Goal: Transaction & Acquisition: Book appointment/travel/reservation

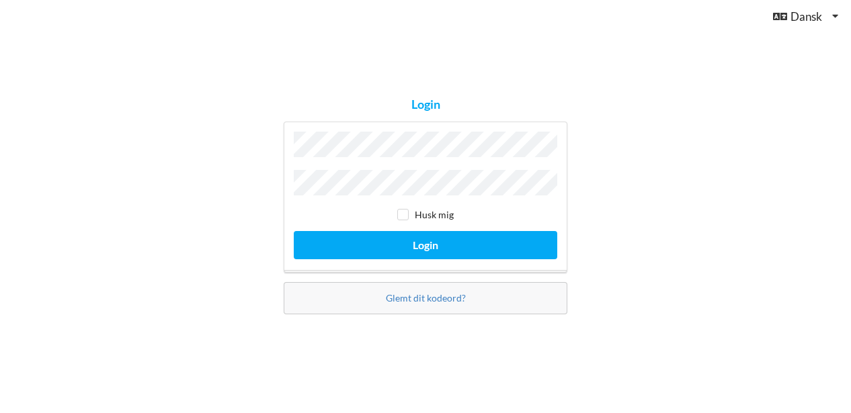
click at [294, 231] on button "Login" at bounding box center [425, 245] width 263 height 28
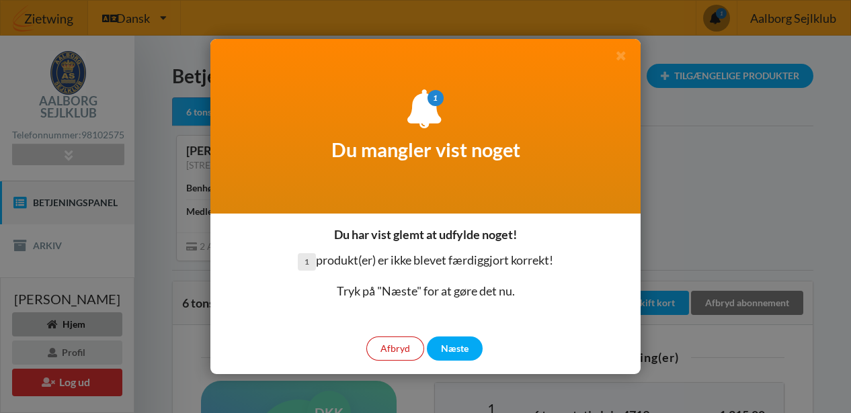
click at [404, 347] on div "Afbryd" at bounding box center [395, 349] width 58 height 24
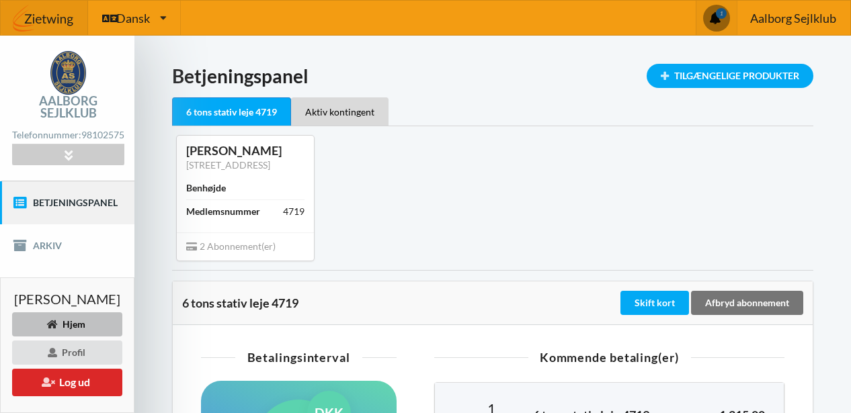
click at [715, 16] on span at bounding box center [715, 18] width 24 height 24
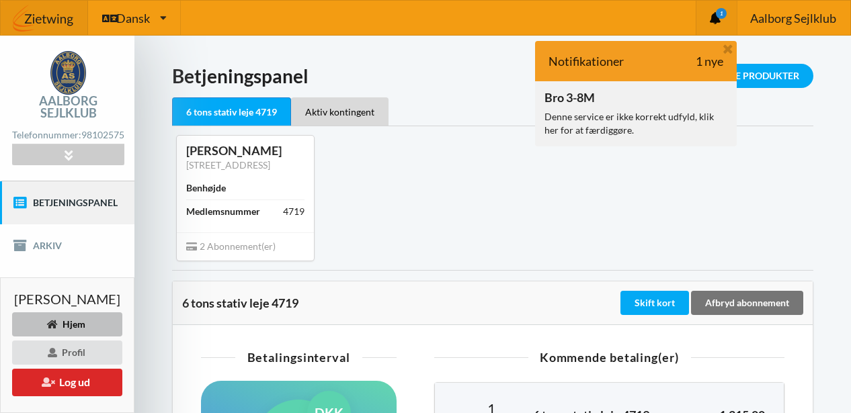
click at [635, 103] on div "Bro 3-8M Denne service er ikke korrekt udfyld, klik her for at færdiggøre." at bounding box center [636, 113] width 202 height 64
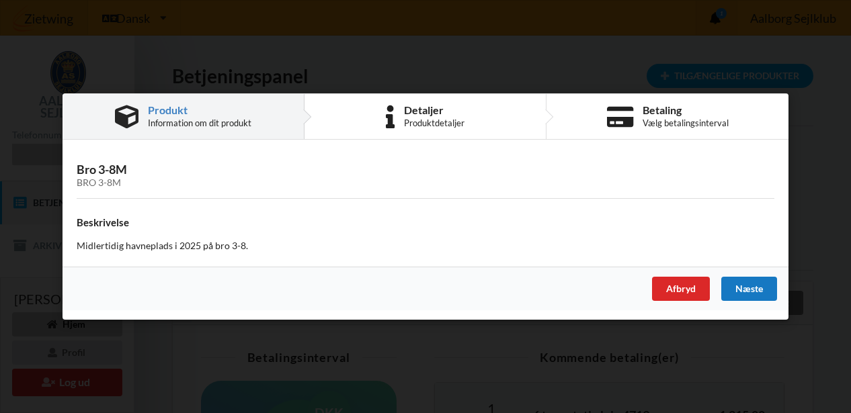
click at [744, 290] on div "Næste" at bounding box center [749, 289] width 56 height 24
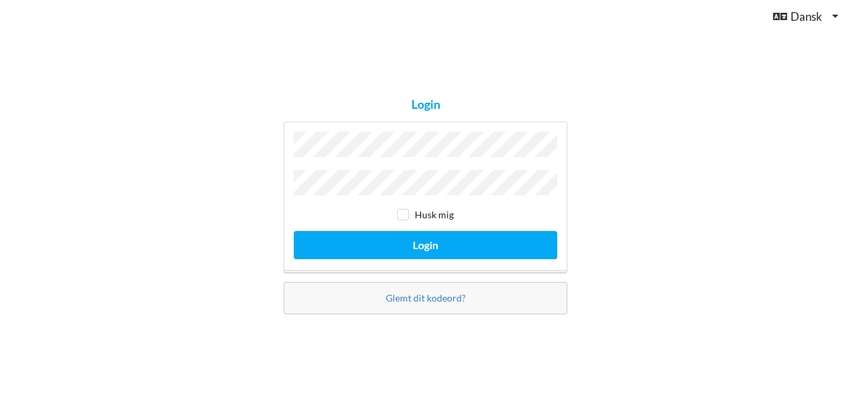
click at [294, 231] on button "Login" at bounding box center [425, 245] width 263 height 28
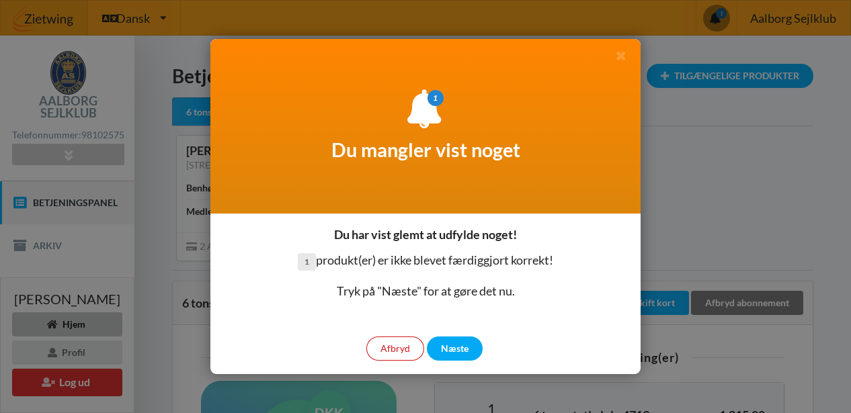
click at [386, 350] on div "Afbryd" at bounding box center [395, 349] width 58 height 24
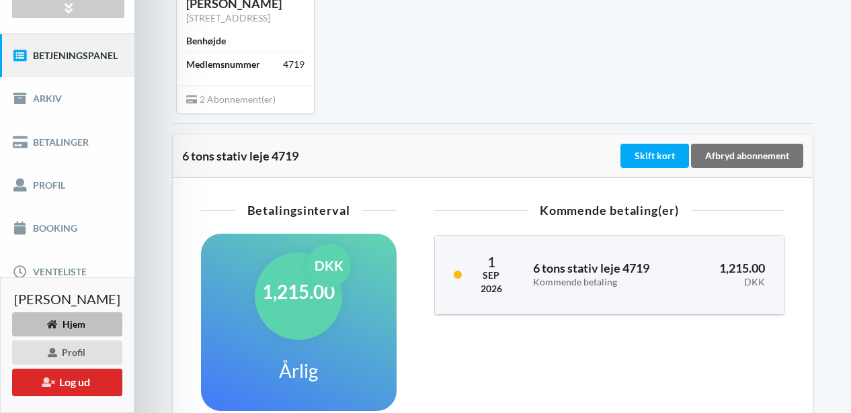
scroll to position [144, 0]
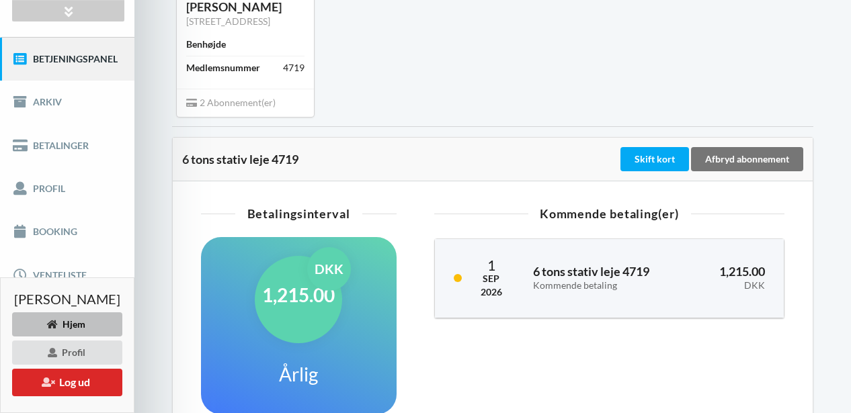
click at [468, 253] on div "[DATE] 6 tons stativ leje 4719 Kommende betaling 1,215.00 DKK" at bounding box center [609, 278] width 349 height 79
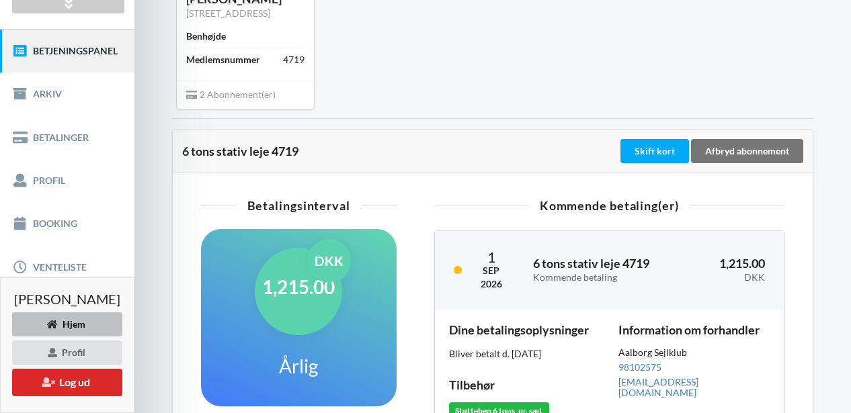
scroll to position [0, 0]
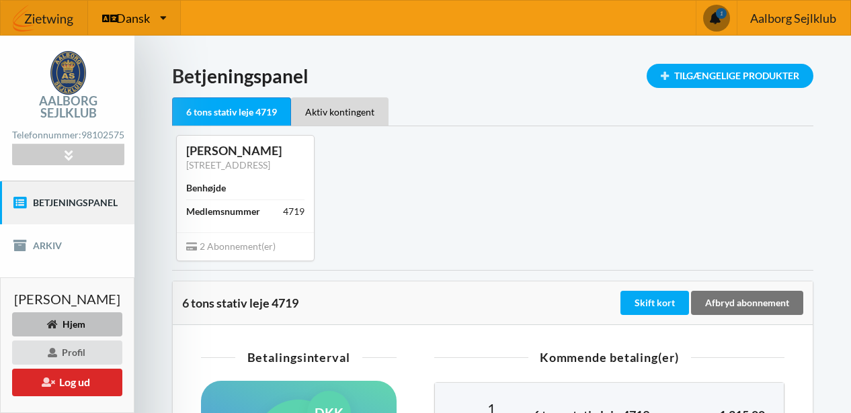
click at [166, 19] on icon at bounding box center [163, 18] width 7 height 10
click at [429, 185] on div "Arturas Sutkus Tines Vej 46, 9380 Vestbjerg Benhøjde Medlemsnummer 4719 2 Abonn…" at bounding box center [493, 197] width 660 height 143
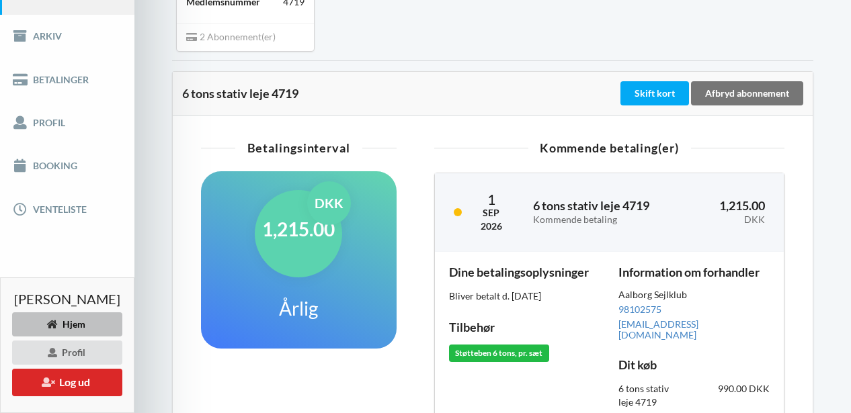
scroll to position [243, 0]
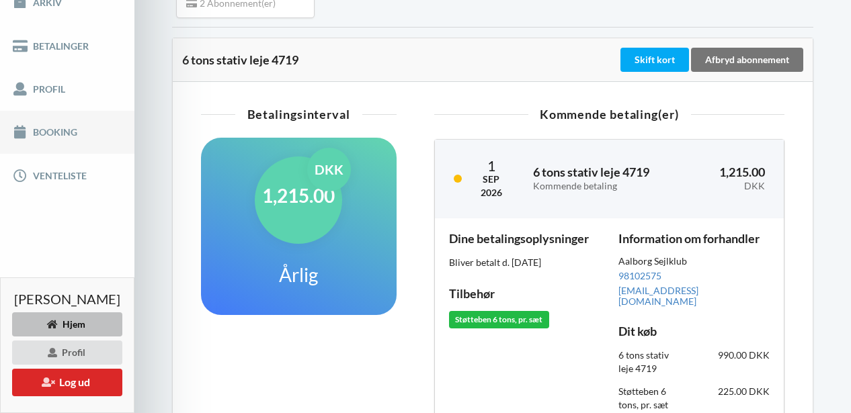
click at [73, 143] on link "Booking" at bounding box center [67, 132] width 134 height 43
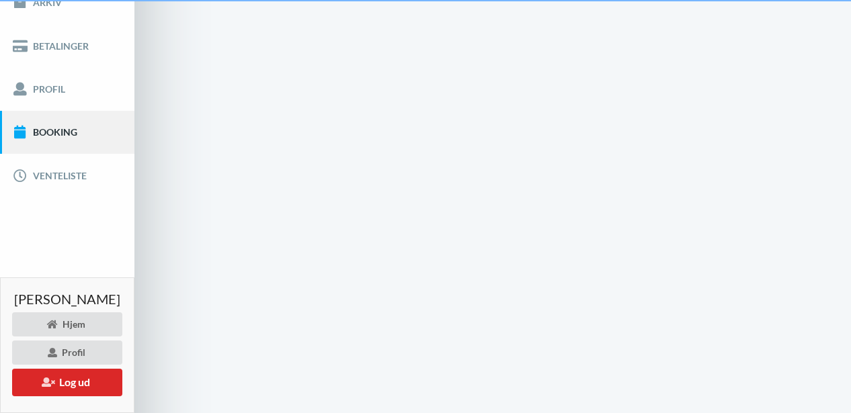
scroll to position [37, 0]
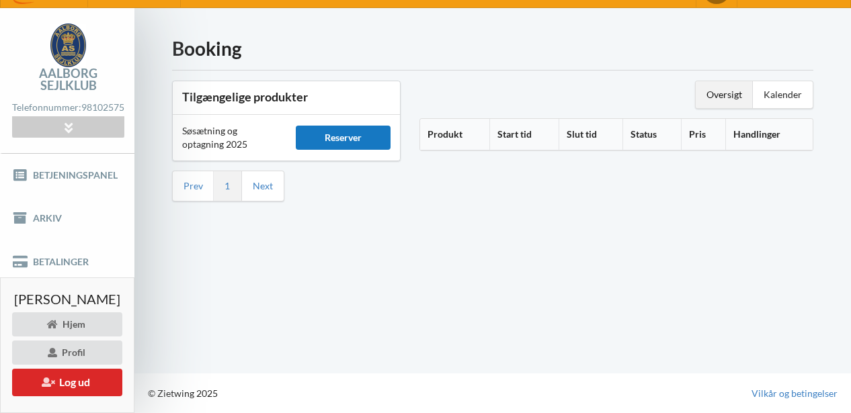
click at [344, 130] on div "Reserver" at bounding box center [343, 138] width 95 height 24
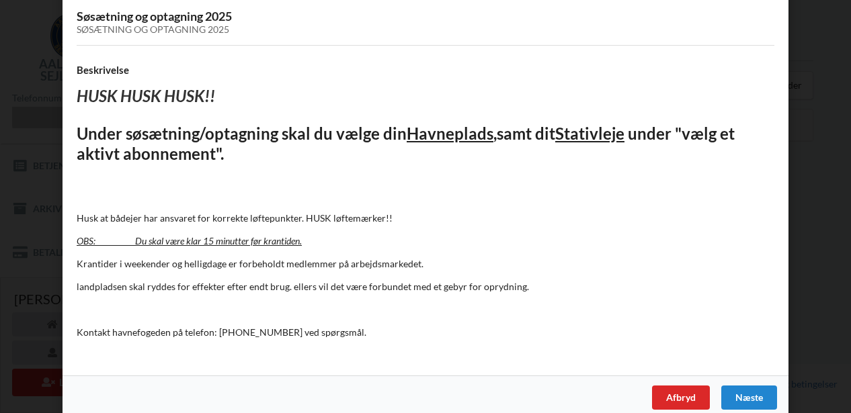
scroll to position [103, 0]
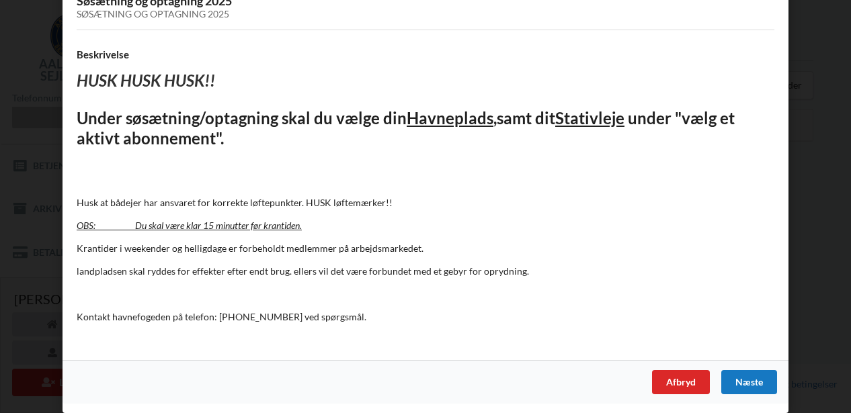
click at [744, 380] on div "Næste" at bounding box center [749, 382] width 56 height 24
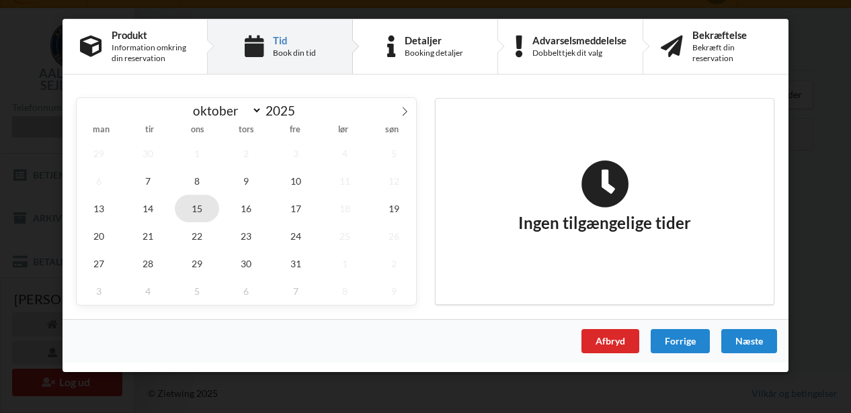
click at [200, 207] on span "15" at bounding box center [197, 209] width 44 height 28
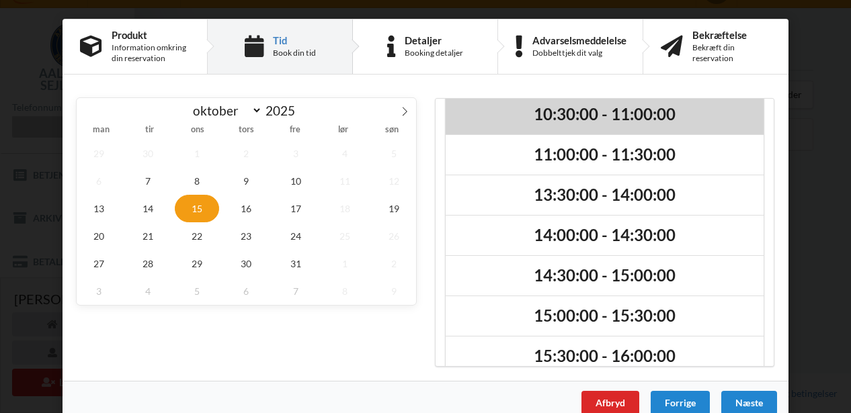
scroll to position [114, 0]
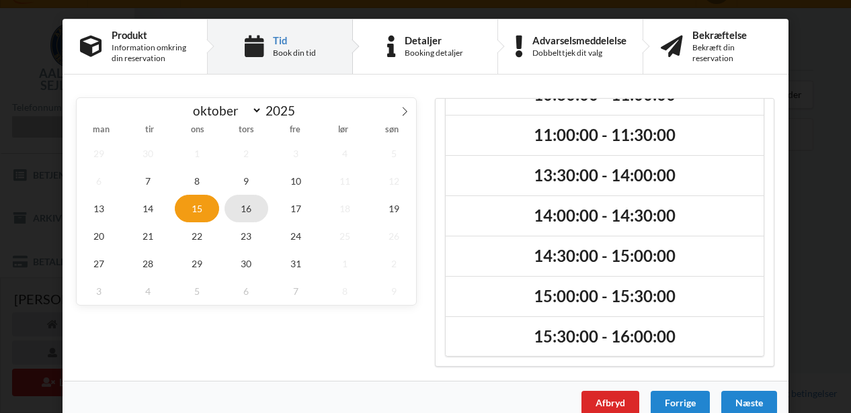
click at [253, 214] on span "16" at bounding box center [246, 209] width 44 height 28
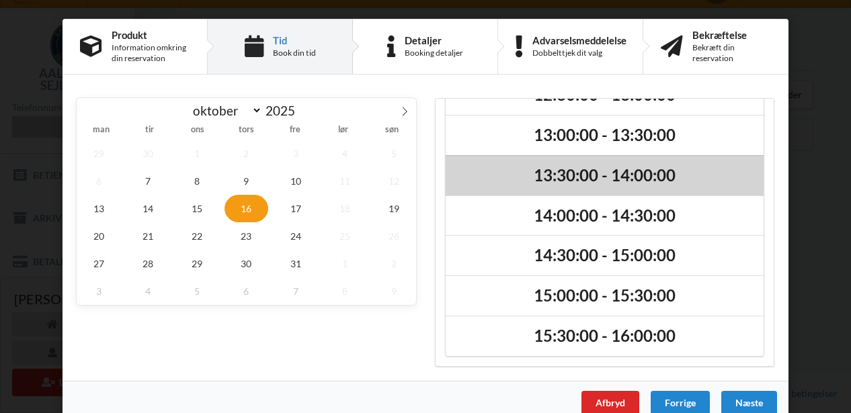
scroll to position [20, 0]
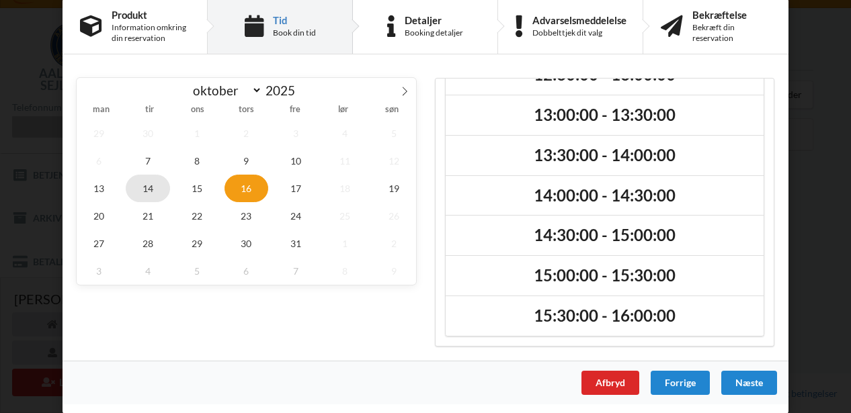
click at [149, 188] on span "14" at bounding box center [148, 189] width 44 height 28
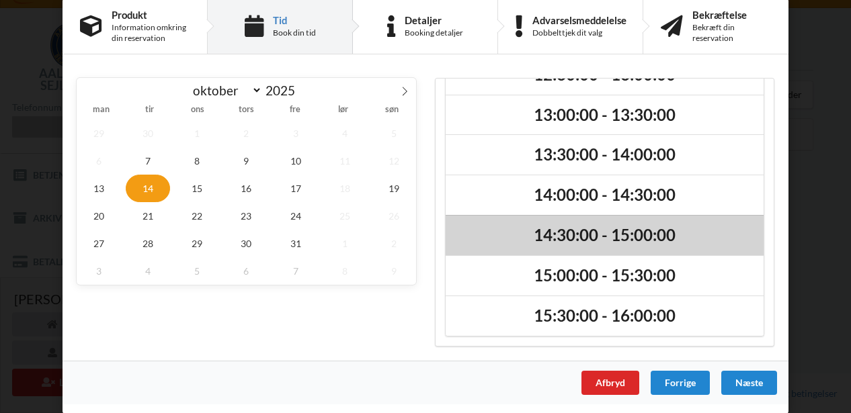
scroll to position [0, 0]
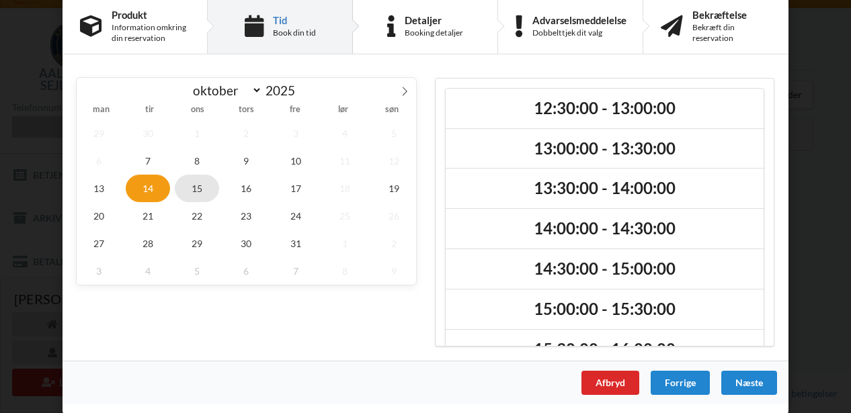
click at [208, 185] on span "15" at bounding box center [197, 189] width 44 height 28
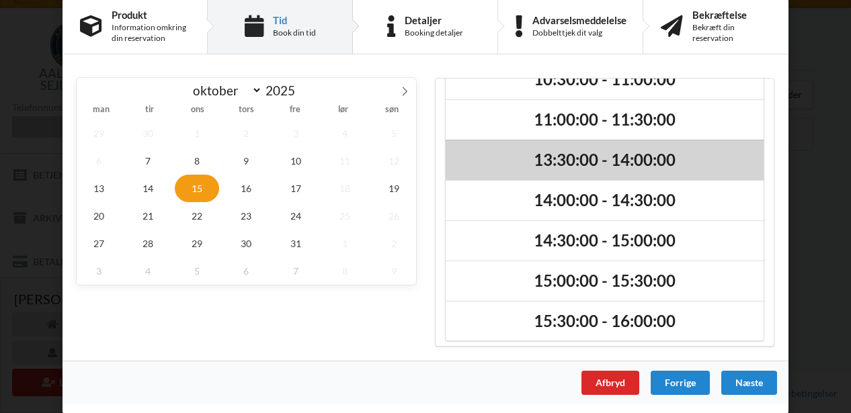
scroll to position [114, 0]
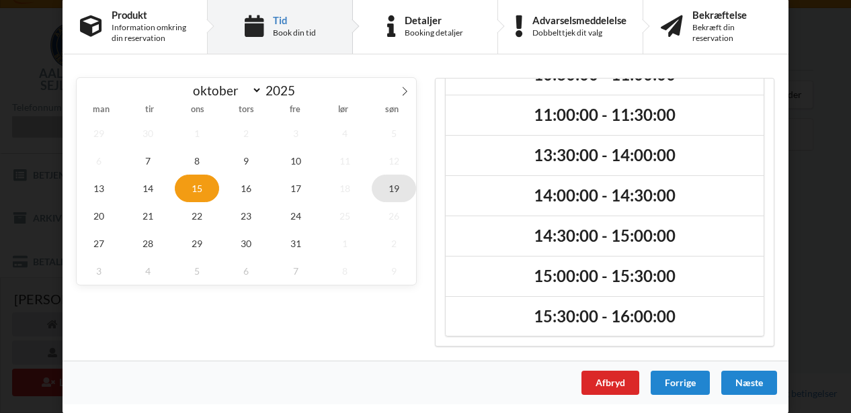
click at [388, 187] on span "19" at bounding box center [394, 189] width 44 height 28
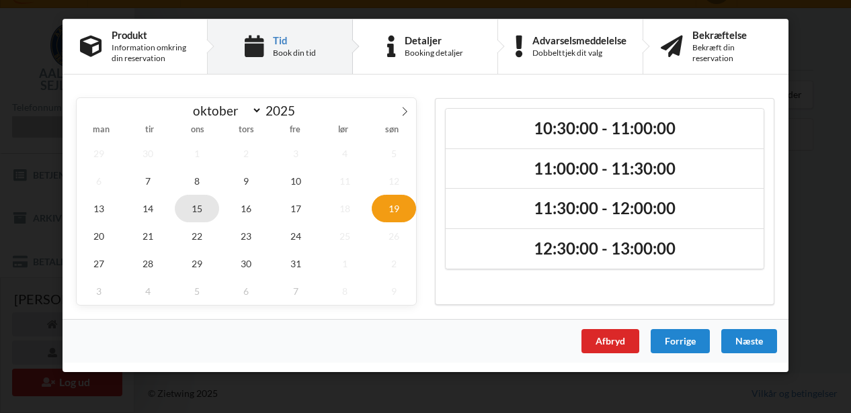
click at [204, 208] on span "15" at bounding box center [197, 209] width 44 height 28
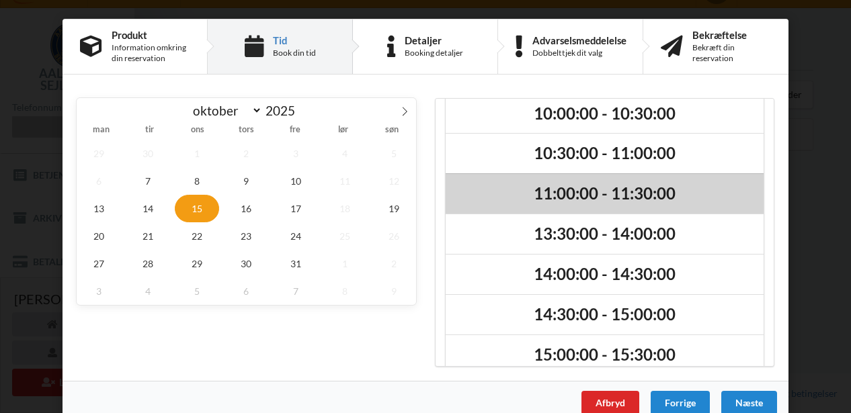
scroll to position [114, 0]
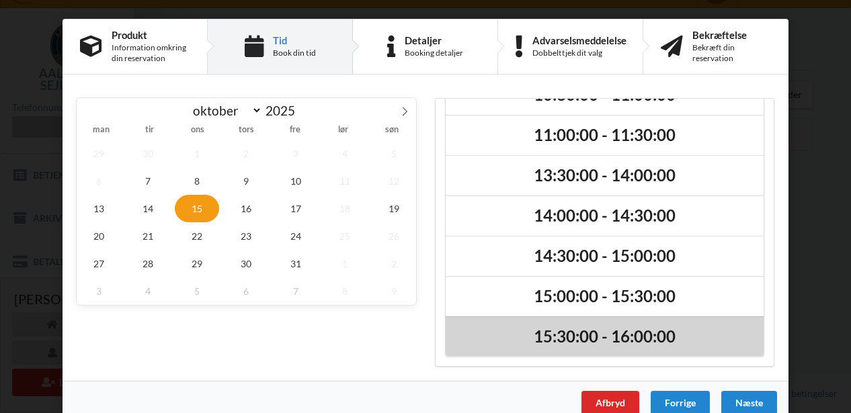
click at [562, 333] on h2 "15:30:00 - 16:00:00" at bounding box center [604, 337] width 299 height 21
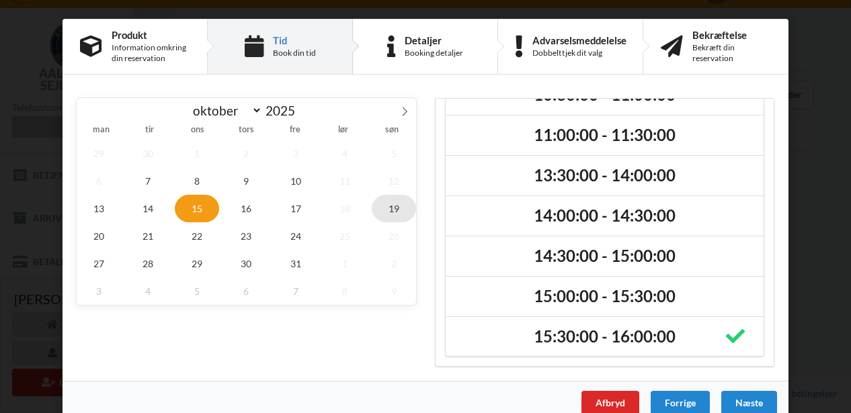
click at [390, 207] on span "19" at bounding box center [394, 209] width 44 height 28
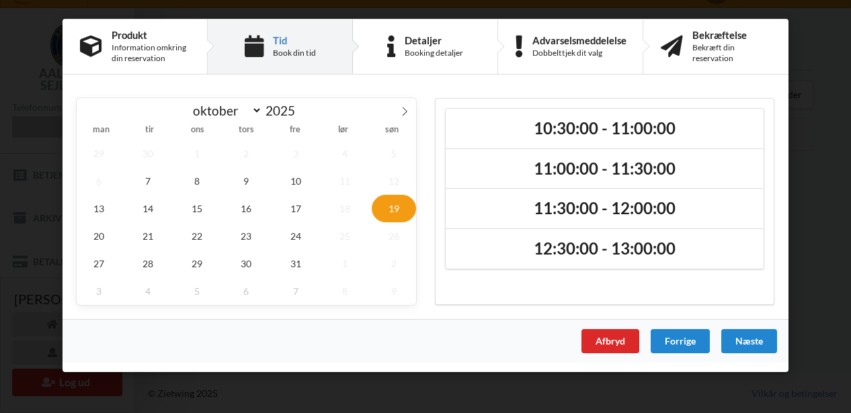
scroll to position [0, 0]
click at [199, 213] on span "15" at bounding box center [197, 209] width 44 height 28
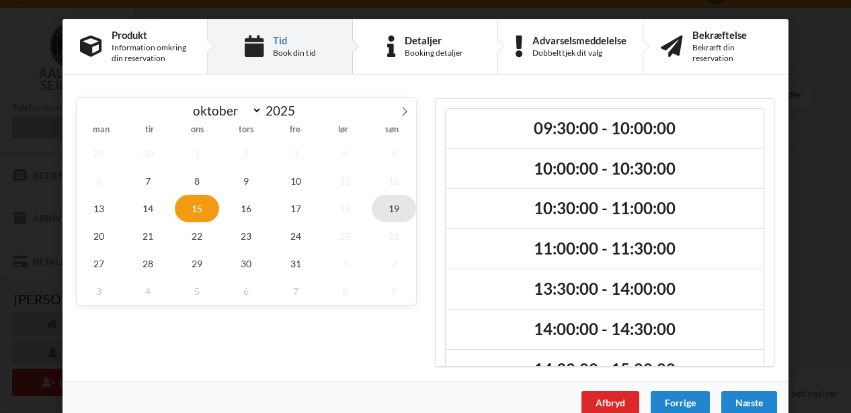
click at [391, 208] on span "19" at bounding box center [394, 209] width 44 height 28
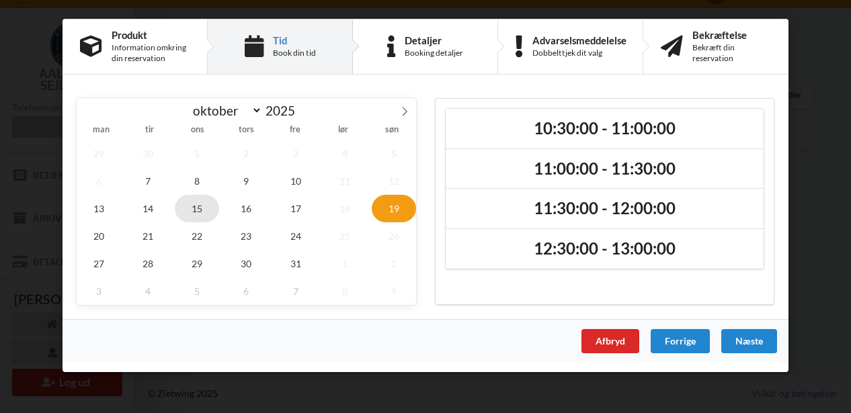
click at [195, 204] on span "15" at bounding box center [197, 209] width 44 height 28
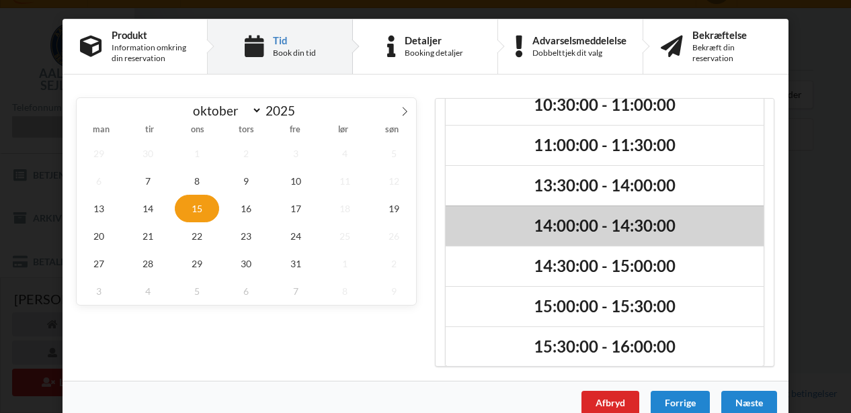
scroll to position [114, 0]
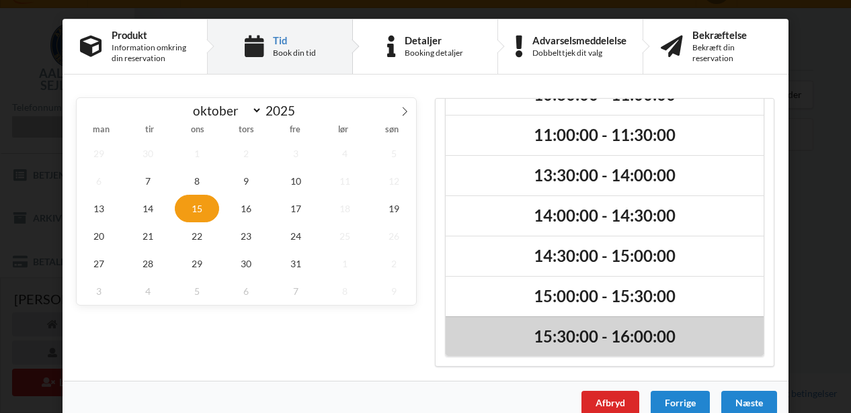
click at [552, 335] on h2 "15:30:00 - 16:00:00" at bounding box center [604, 337] width 299 height 21
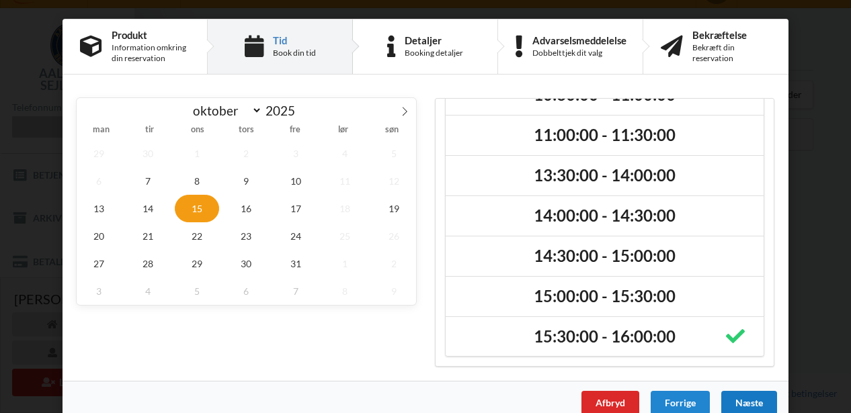
click at [738, 400] on div "Næste" at bounding box center [749, 403] width 56 height 24
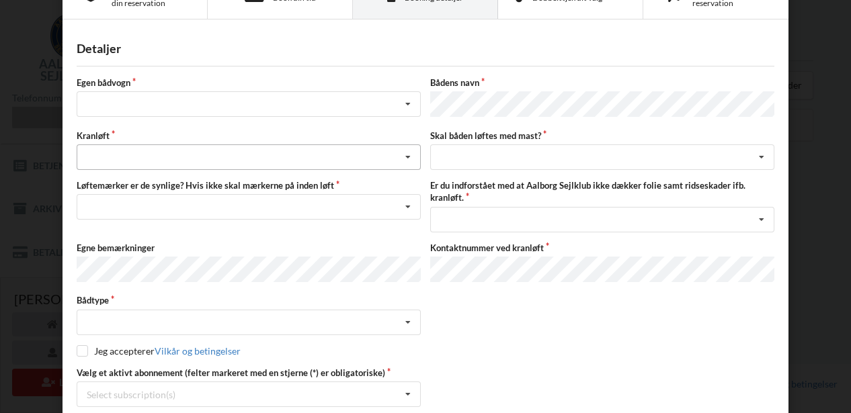
scroll to position [0, 0]
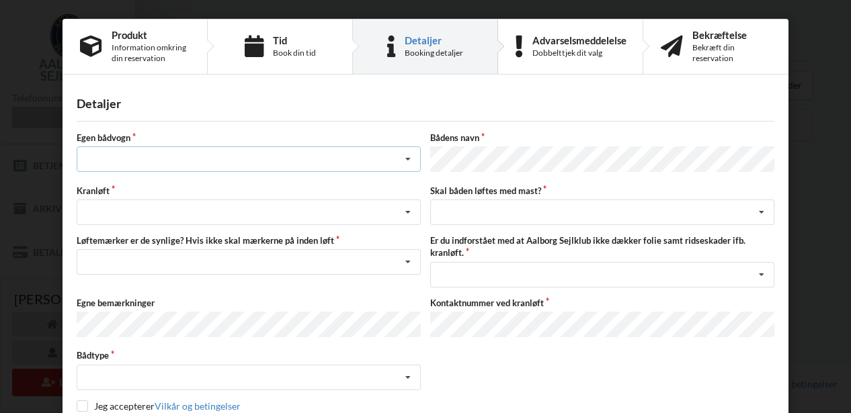
click at [217, 157] on div "Intet valg ja nej" at bounding box center [249, 159] width 344 height 26
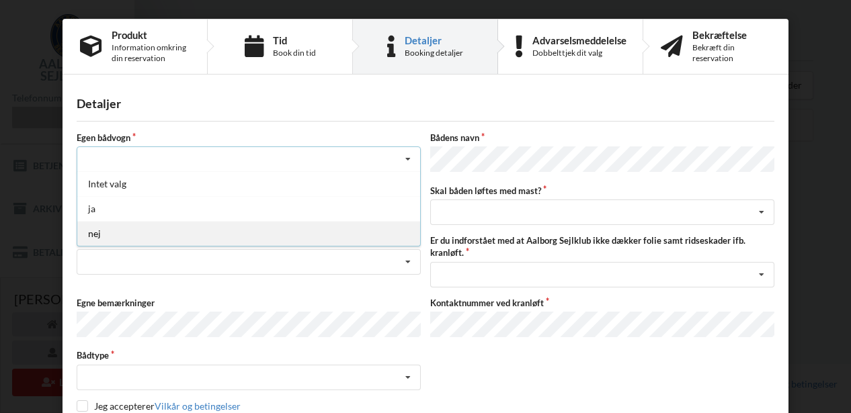
click at [116, 234] on div "nej" at bounding box center [248, 233] width 343 height 25
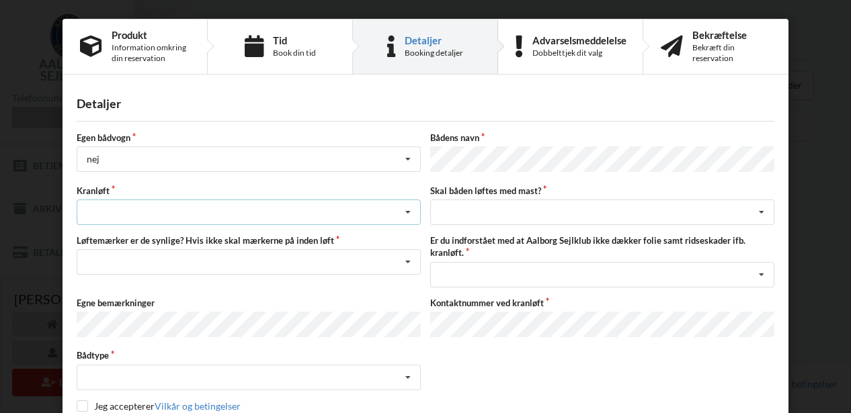
click at [187, 210] on div "Søsætning Optagning" at bounding box center [249, 213] width 344 height 26
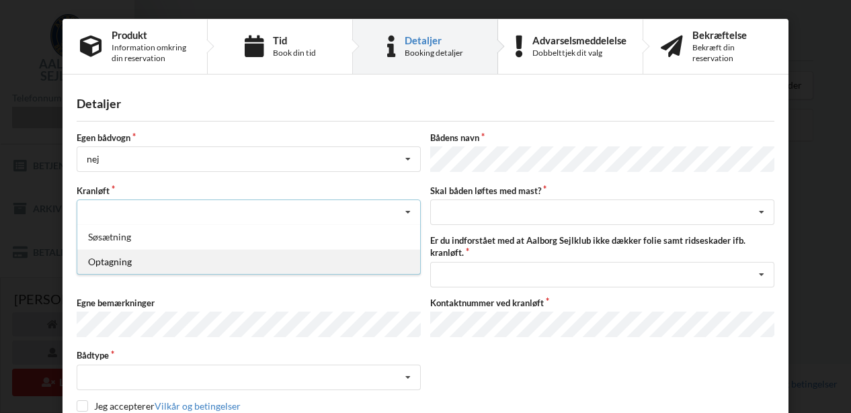
click at [128, 261] on div "Optagning" at bounding box center [248, 261] width 343 height 25
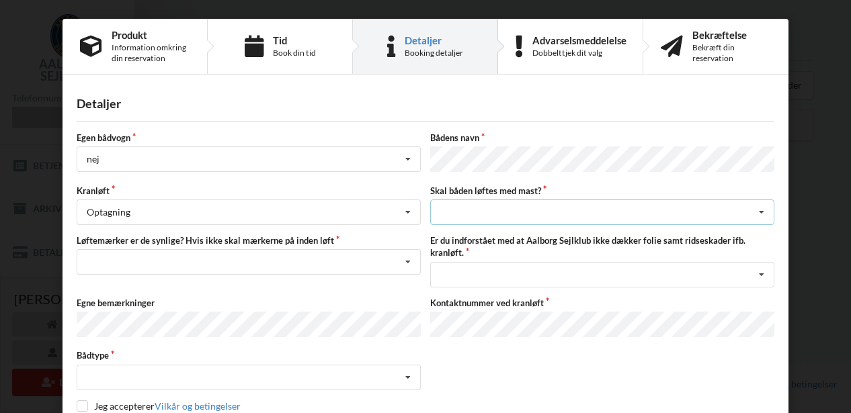
click at [517, 206] on div "intet valg ja nej" at bounding box center [602, 213] width 344 height 26
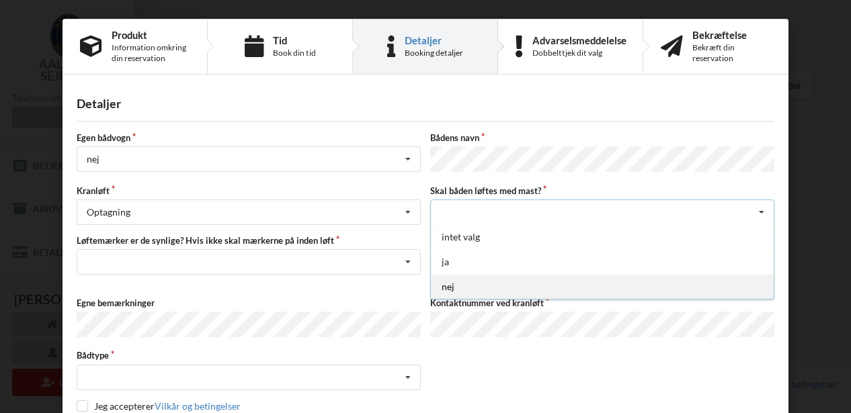
click at [474, 288] on div "nej" at bounding box center [602, 286] width 343 height 25
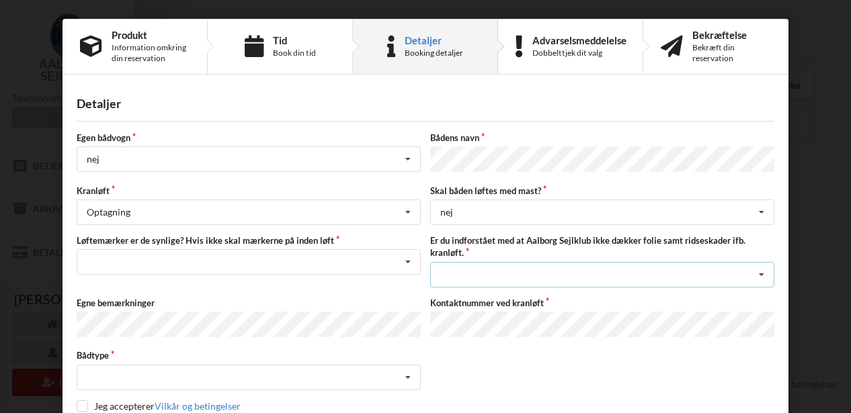
click at [492, 273] on div "Jeg har tæpper med og tager selv ansvaret for eventuelle folie samt ridseskader…" at bounding box center [602, 275] width 344 height 26
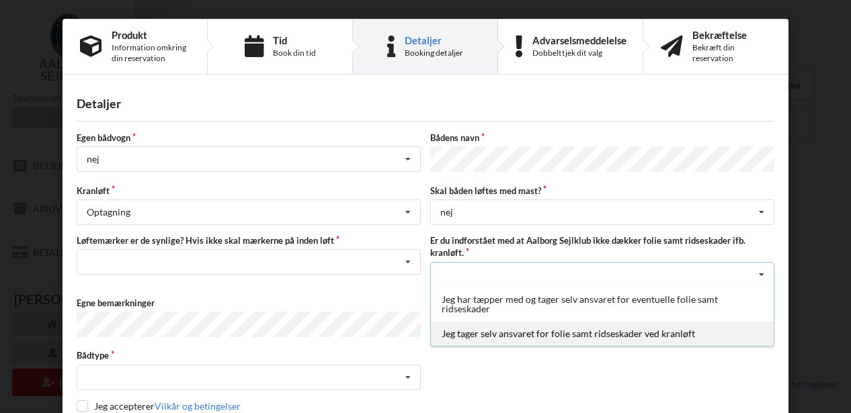
click at [545, 331] on div "Jeg tager selv ansvaret for folie samt ridseskader ved kranløft" at bounding box center [602, 333] width 343 height 25
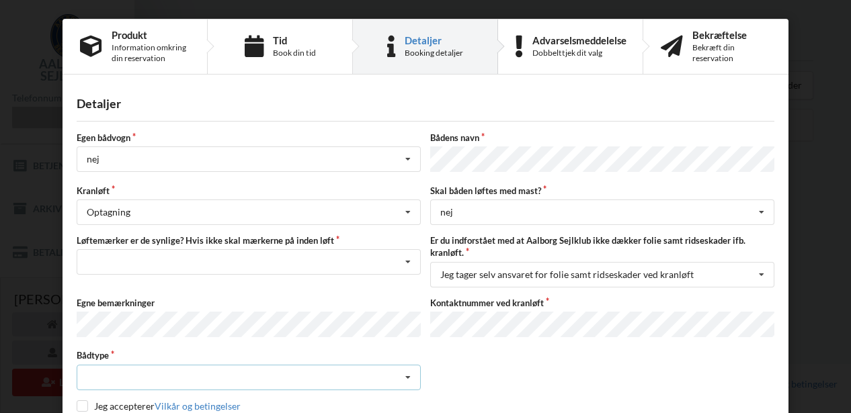
click at [322, 371] on div "Intet valgt Sejlbåd Motorbåd Motorsejler Jolle Andet" at bounding box center [249, 378] width 344 height 26
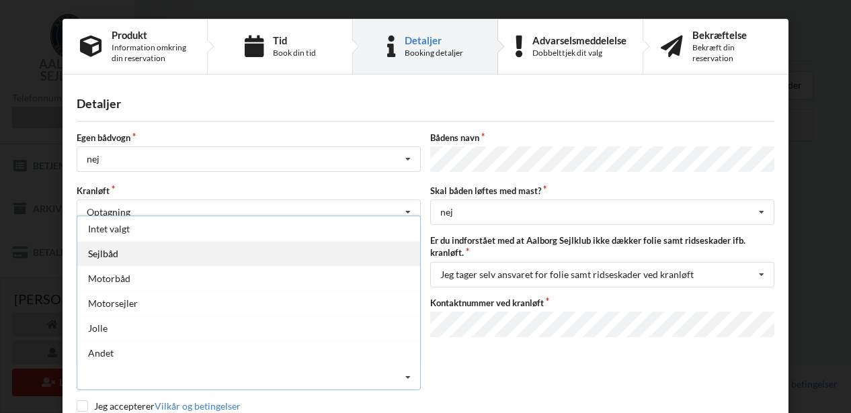
click at [200, 252] on div "Sejlbåd" at bounding box center [248, 253] width 343 height 25
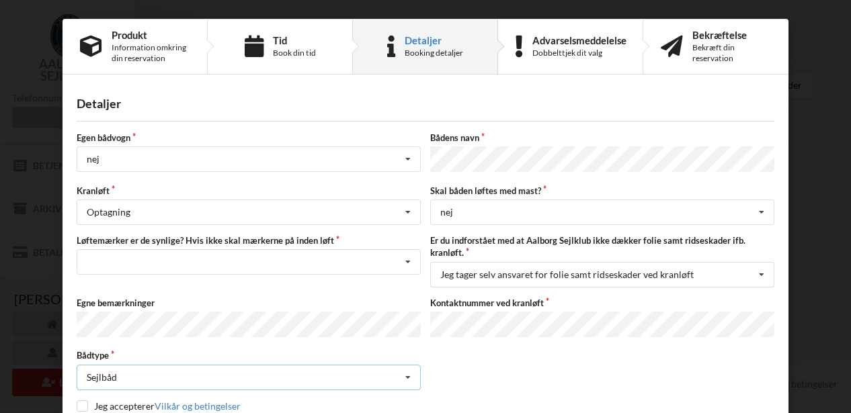
click at [251, 375] on div "Sejlbåd Intet valgt Sejlbåd Motorbåd Motorsejler Jolle Andet" at bounding box center [249, 378] width 344 height 26
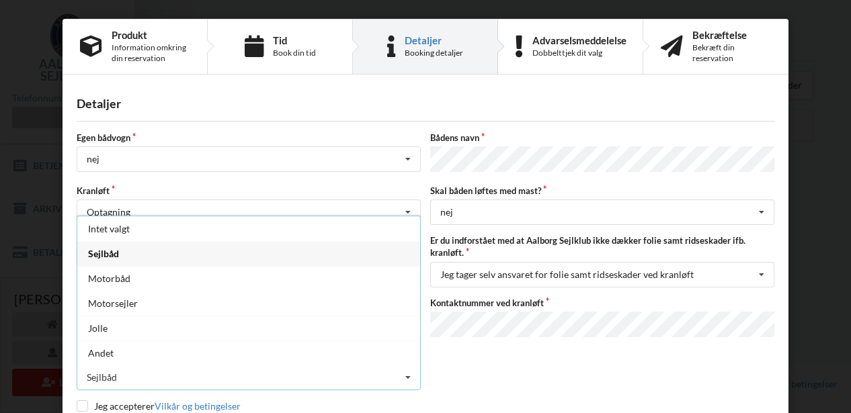
click at [316, 253] on div "Sejlbåd" at bounding box center [248, 253] width 343 height 25
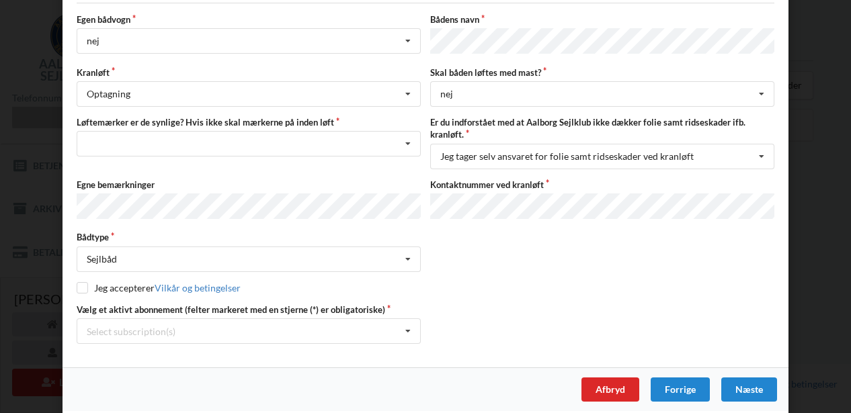
scroll to position [120, 0]
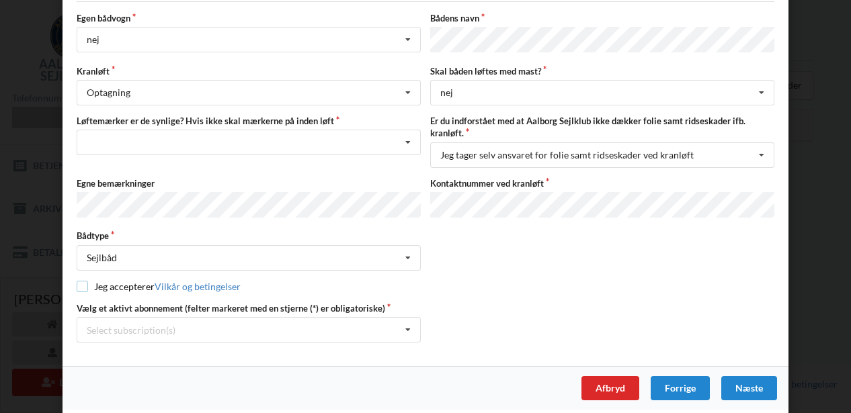
click at [83, 283] on input "checkbox" at bounding box center [82, 286] width 11 height 11
checkbox input "true"
click at [333, 318] on div "Select subscription(s) 6 tons stativ leje 4719 Aktiv kontingent" at bounding box center [249, 330] width 344 height 26
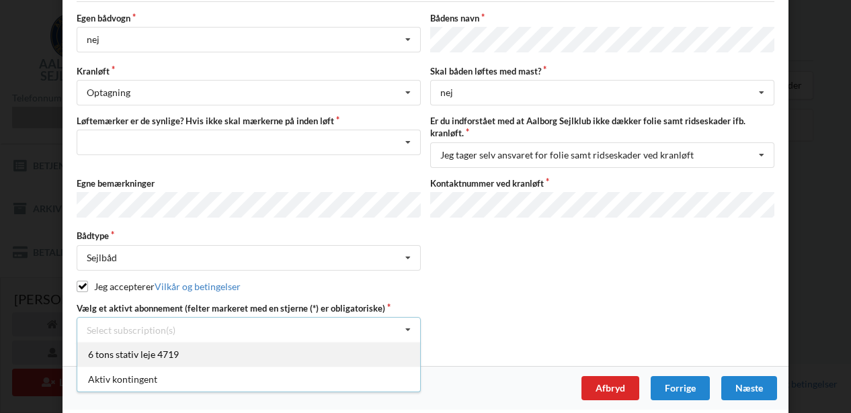
click at [246, 349] on div "6 tons stativ leje 4719" at bounding box center [248, 354] width 343 height 25
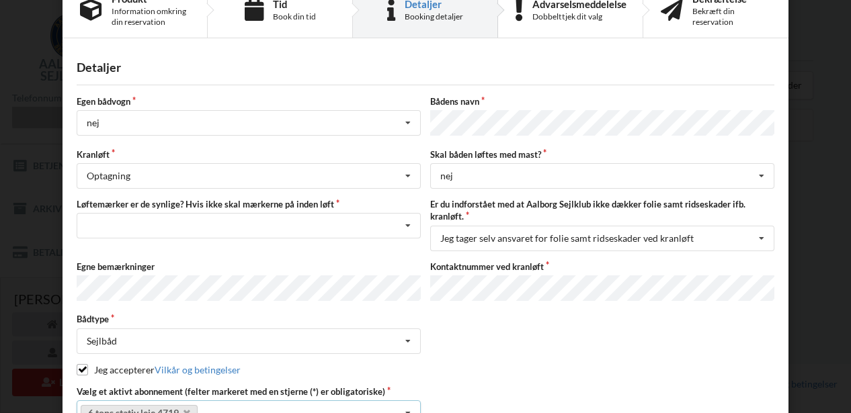
scroll to position [35, 0]
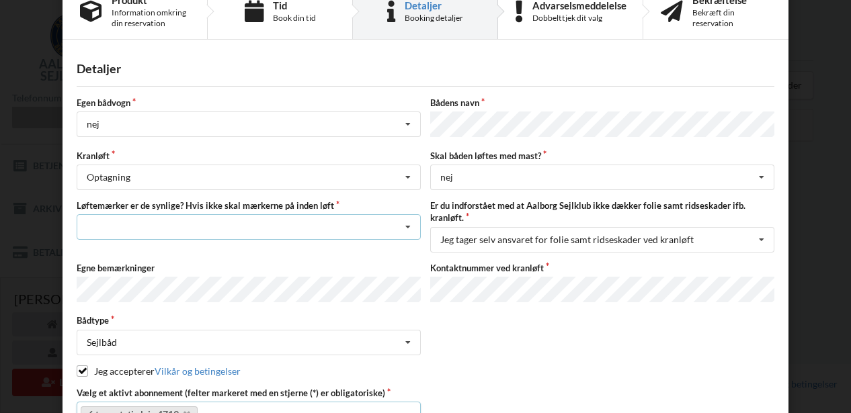
click at [307, 218] on div "Nej, jeg kontakter havnekontoret inden løft og får dem sat på Ja, mine mærker e…" at bounding box center [249, 227] width 344 height 26
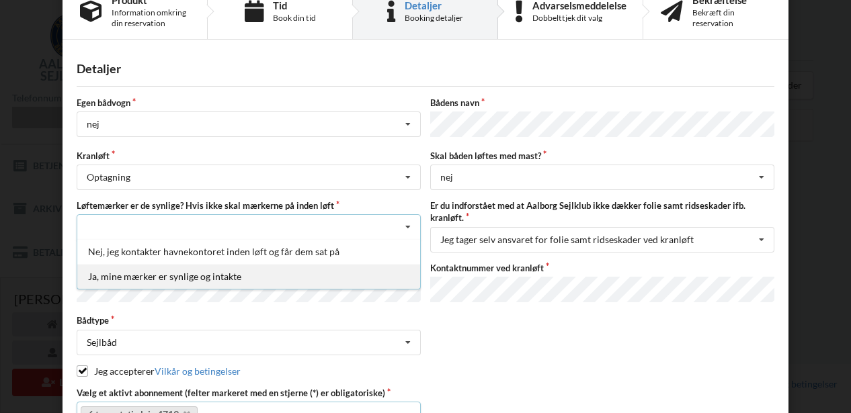
click at [230, 275] on div "Ja, mine mærker er synlige og intakte" at bounding box center [248, 276] width 343 height 25
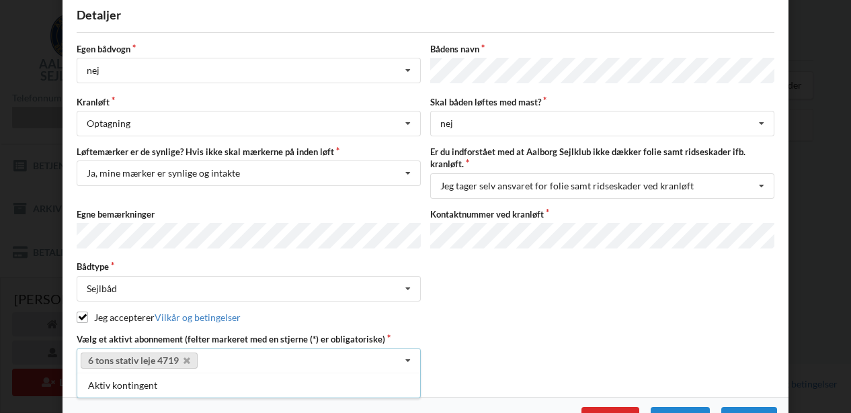
scroll to position [120, 0]
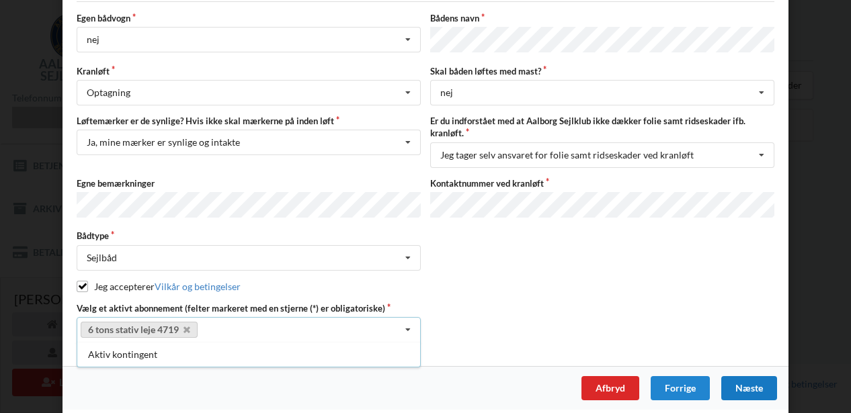
click at [750, 376] on div "Næste" at bounding box center [749, 388] width 56 height 24
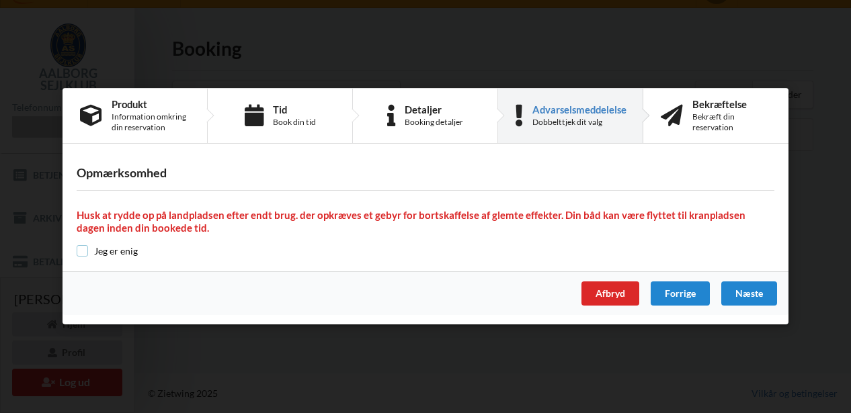
click at [84, 252] on input "checkbox" at bounding box center [82, 250] width 11 height 11
checkbox input "true"
click at [742, 296] on div "Næste" at bounding box center [749, 294] width 56 height 24
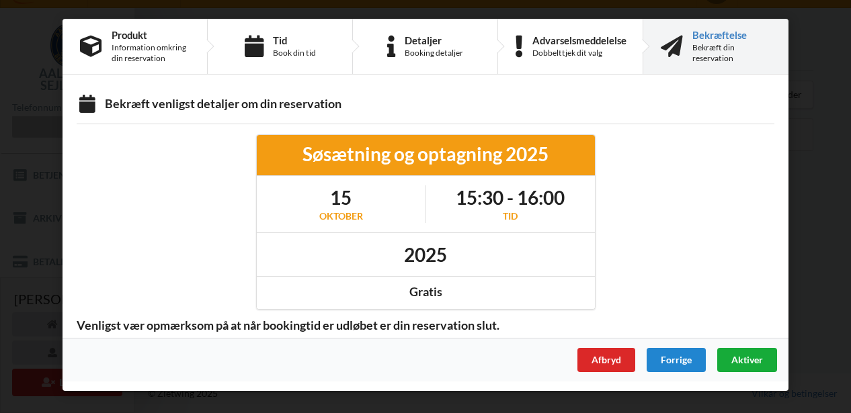
click at [742, 363] on span "Aktiver" at bounding box center [747, 359] width 32 height 11
